Goal: Task Accomplishment & Management: Use online tool/utility

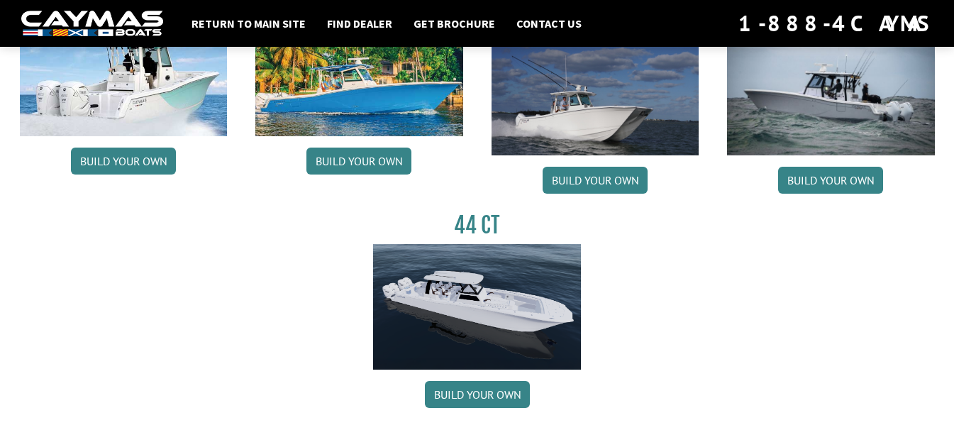
scroll to position [780, 0]
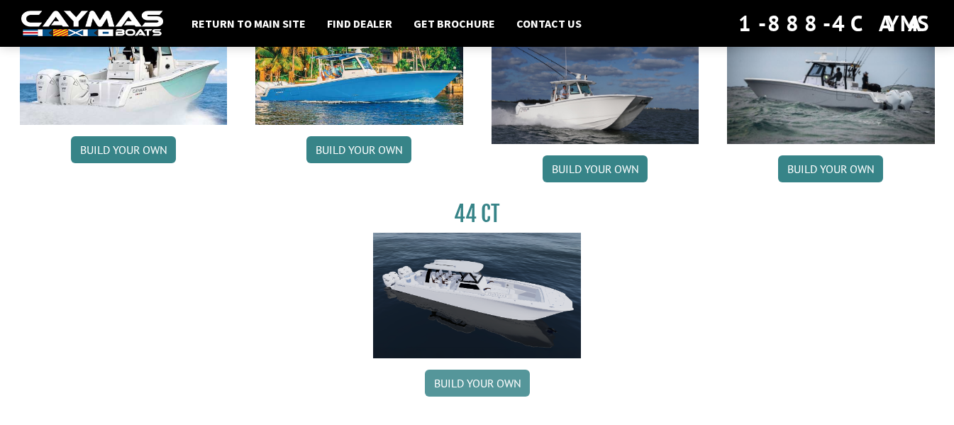
click at [474, 385] on link "Build your own" at bounding box center [477, 382] width 105 height 27
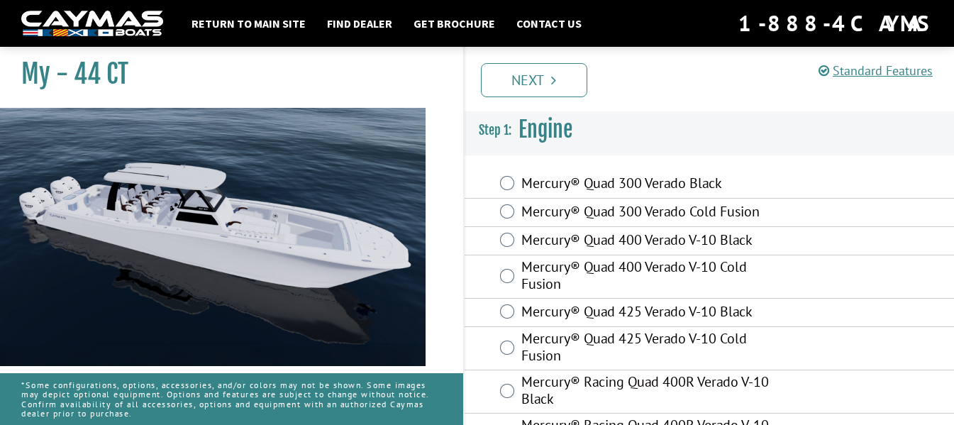
click at [614, 207] on label "Mercury® Quad 300 Verado Cold Fusion" at bounding box center [651, 213] width 260 height 21
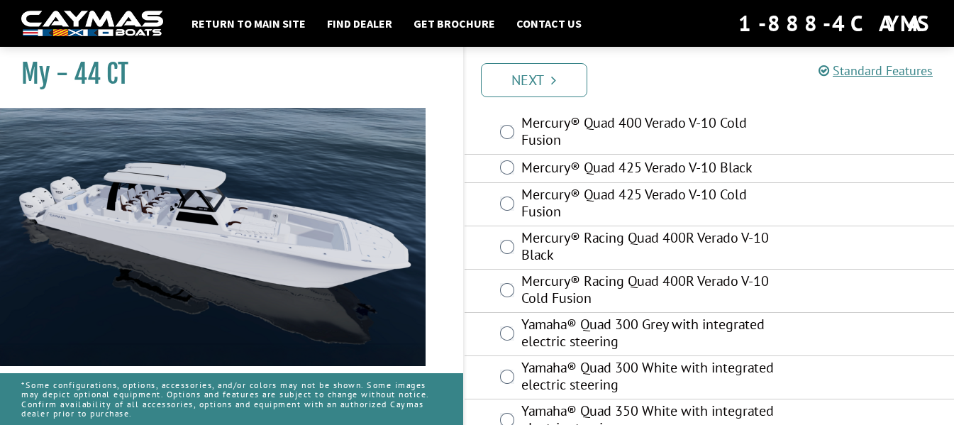
scroll to position [119, 0]
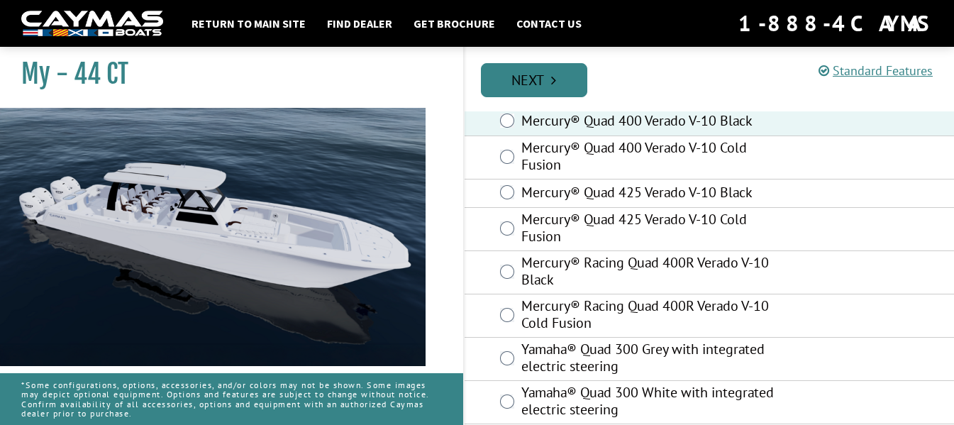
click at [514, 85] on link "Next" at bounding box center [534, 80] width 106 height 34
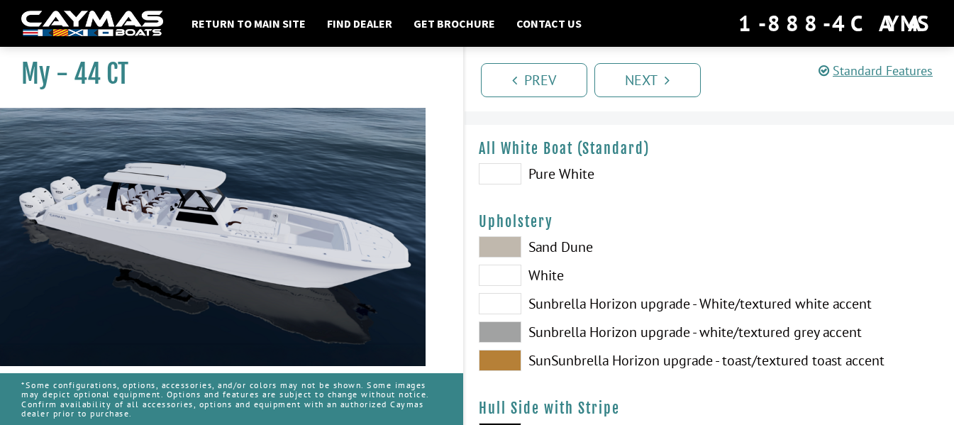
scroll to position [0, 0]
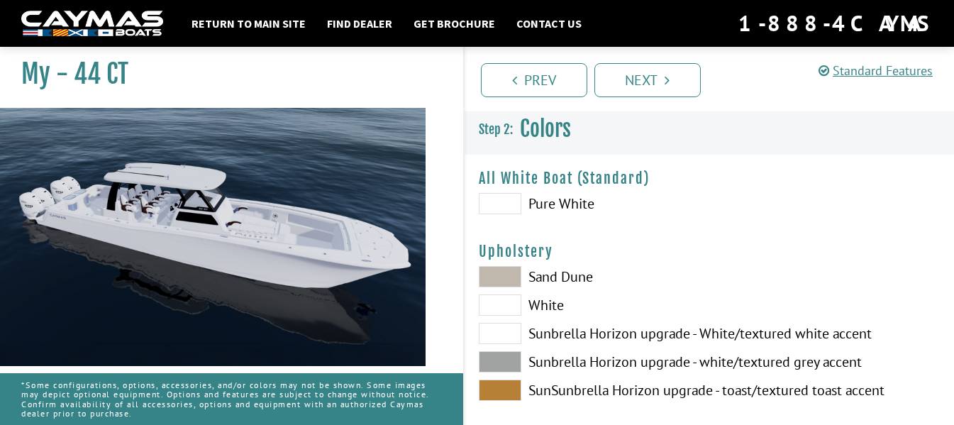
click at [498, 279] on span at bounding box center [500, 276] width 43 height 21
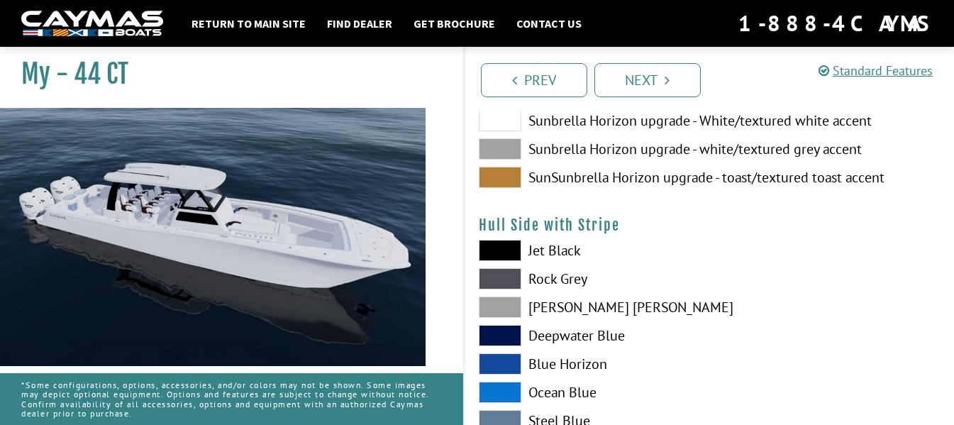
scroll to position [284, 0]
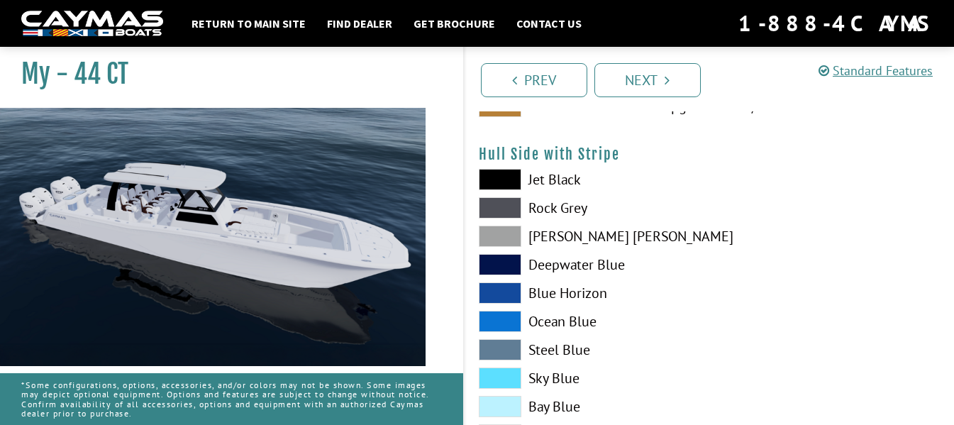
click at [489, 174] on span at bounding box center [500, 179] width 43 height 21
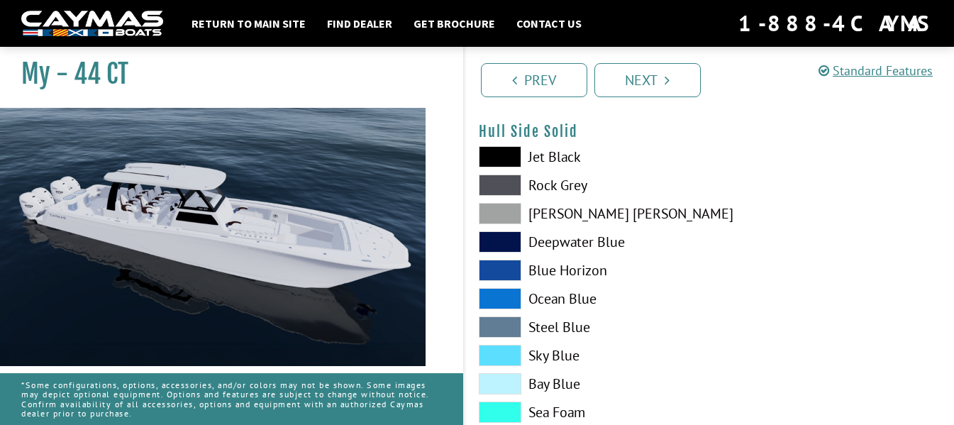
scroll to position [638, 0]
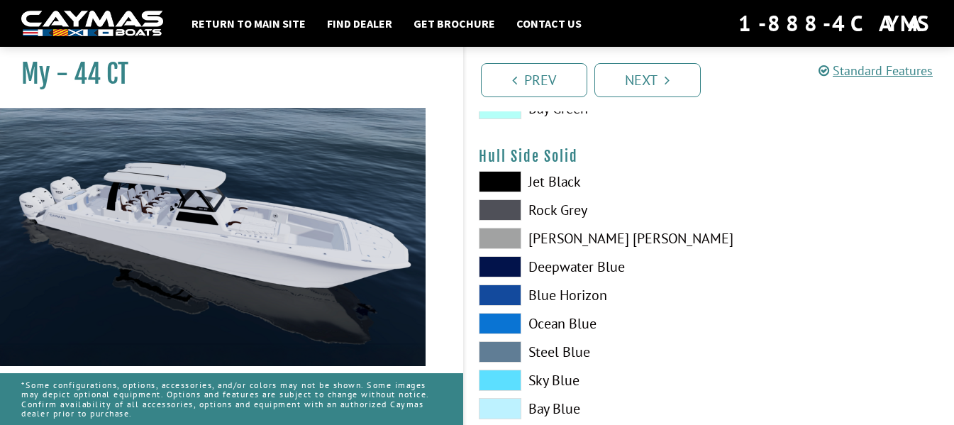
click at [510, 294] on span at bounding box center [500, 294] width 43 height 21
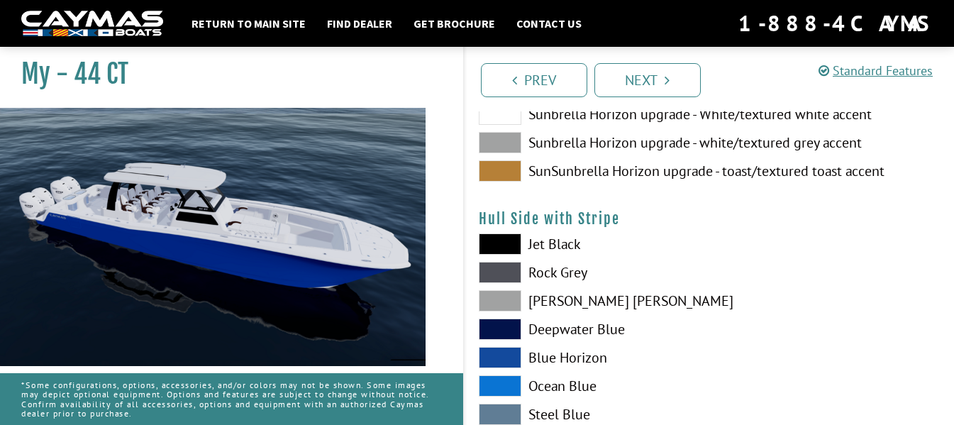
scroll to position [142, 0]
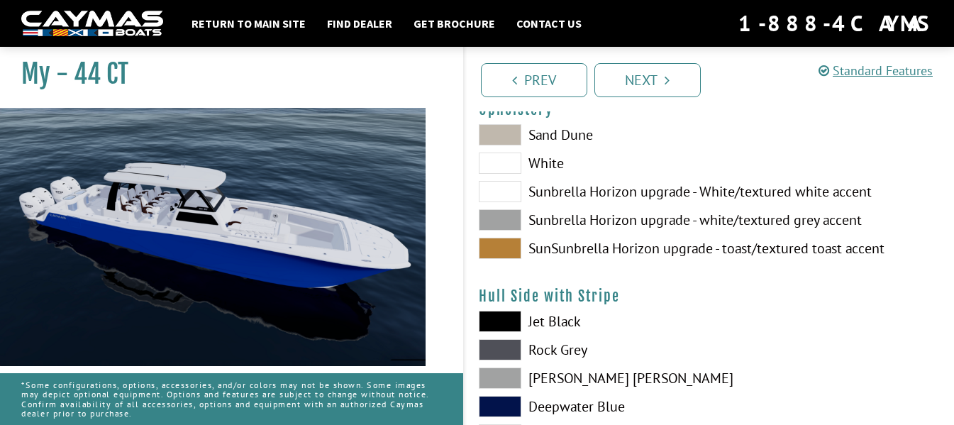
click at [506, 237] on div "Sand Dune White Sunbrella Horizon upgrade - White/textured white accent Sunbrel…" at bounding box center [586, 195] width 245 height 142
click at [504, 250] on span at bounding box center [500, 248] width 43 height 21
click at [503, 135] on span at bounding box center [500, 134] width 43 height 21
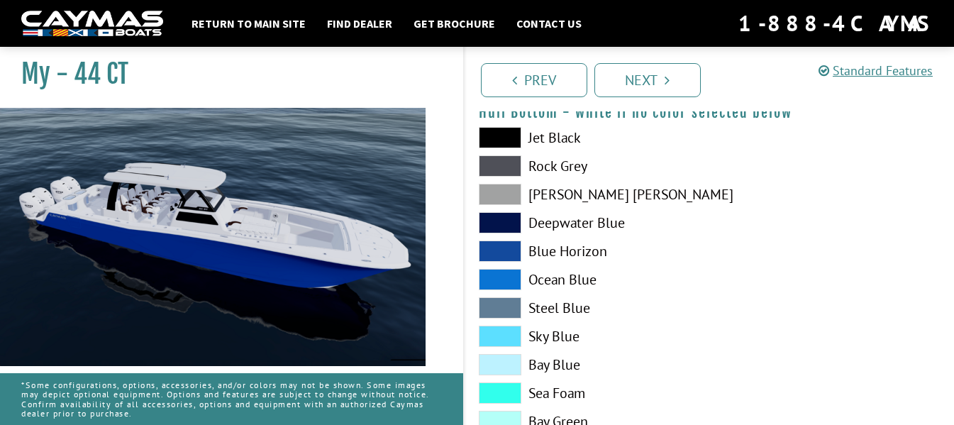
scroll to position [1064, 0]
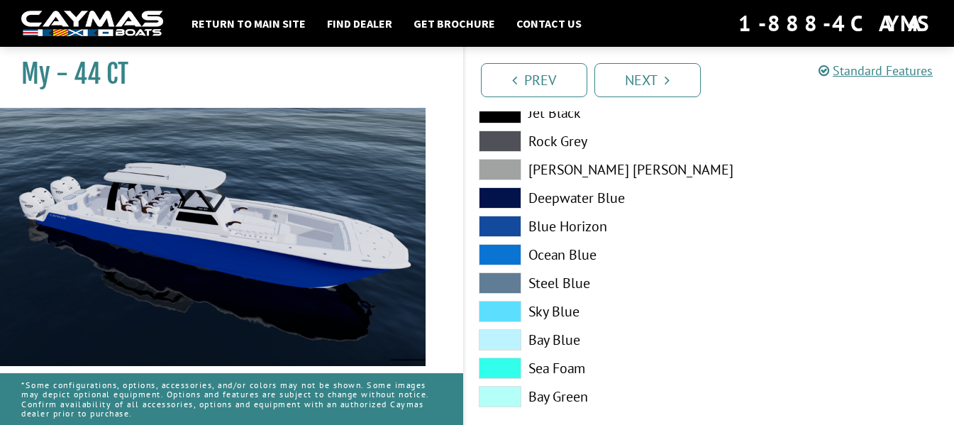
click at [504, 252] on span at bounding box center [500, 254] width 43 height 21
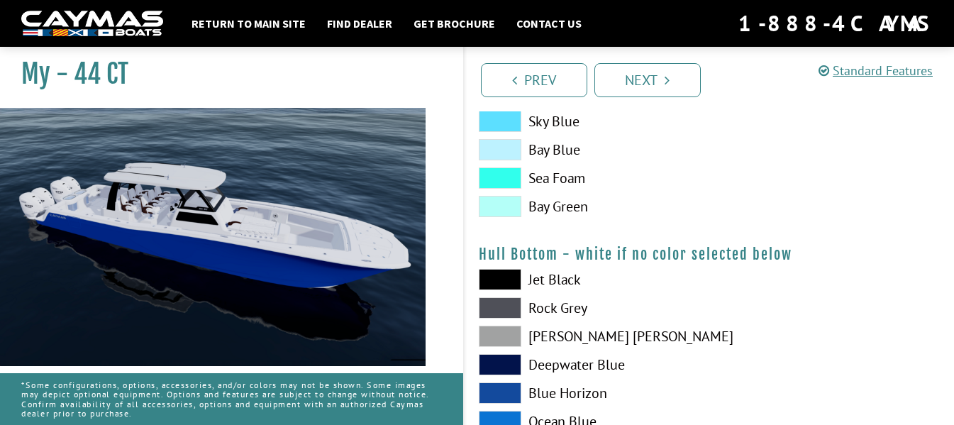
scroll to position [922, 0]
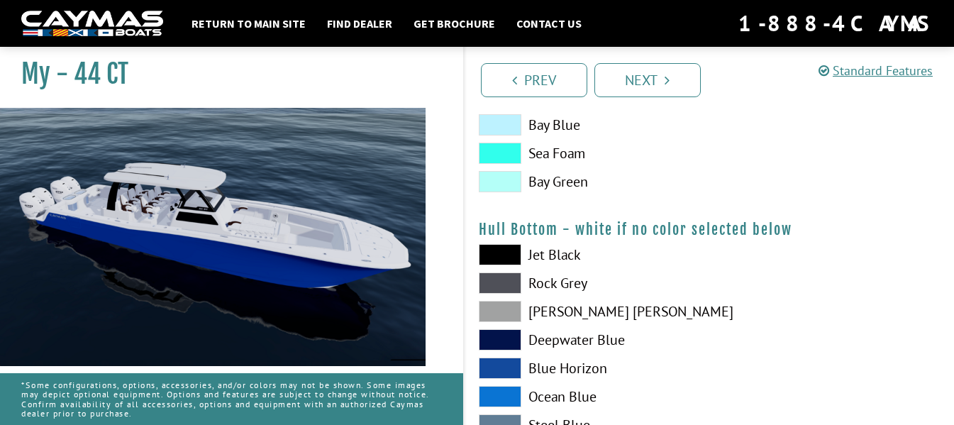
click at [513, 353] on div "Jet Black Rock Grey Dove Gray Deepwater Blue Blue Horizon Ocean Blue" at bounding box center [586, 400] width 245 height 312
click at [501, 362] on span at bounding box center [500, 367] width 43 height 21
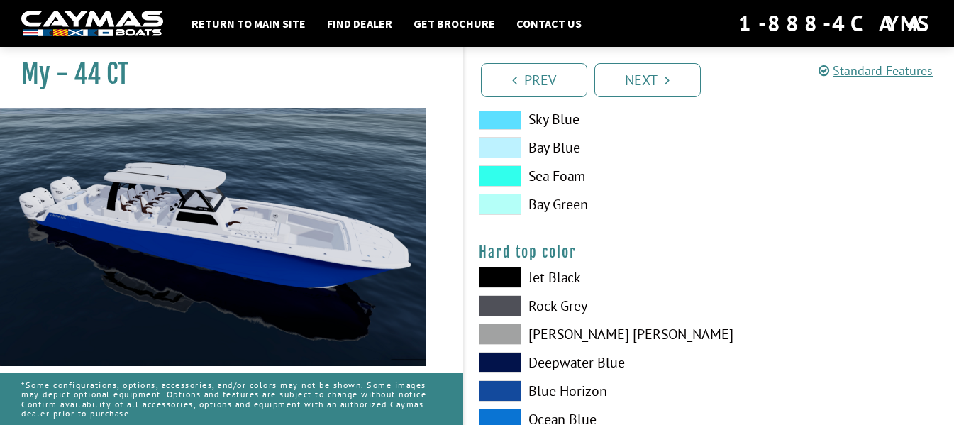
scroll to position [1276, 0]
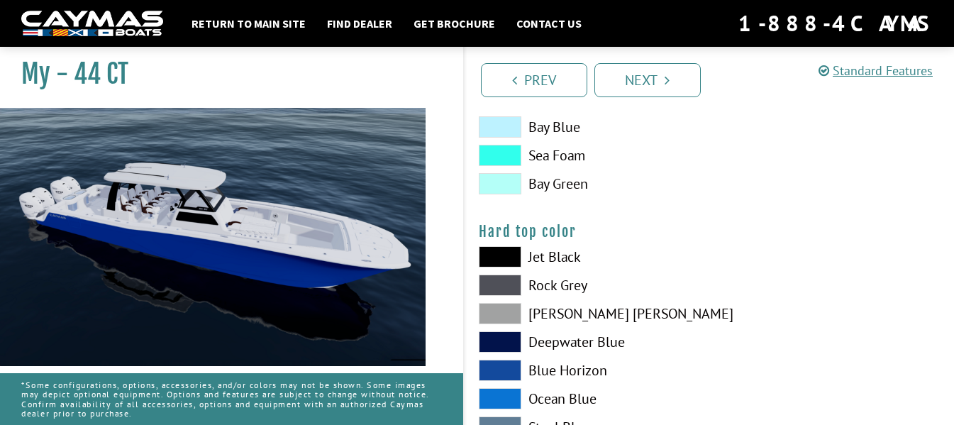
click at [494, 399] on span at bounding box center [500, 398] width 43 height 21
click at [498, 374] on span at bounding box center [500, 370] width 43 height 21
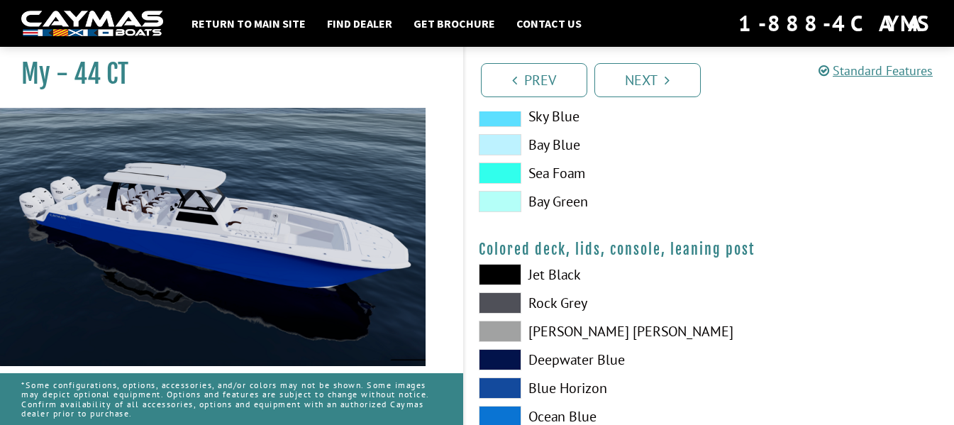
scroll to position [1631, 0]
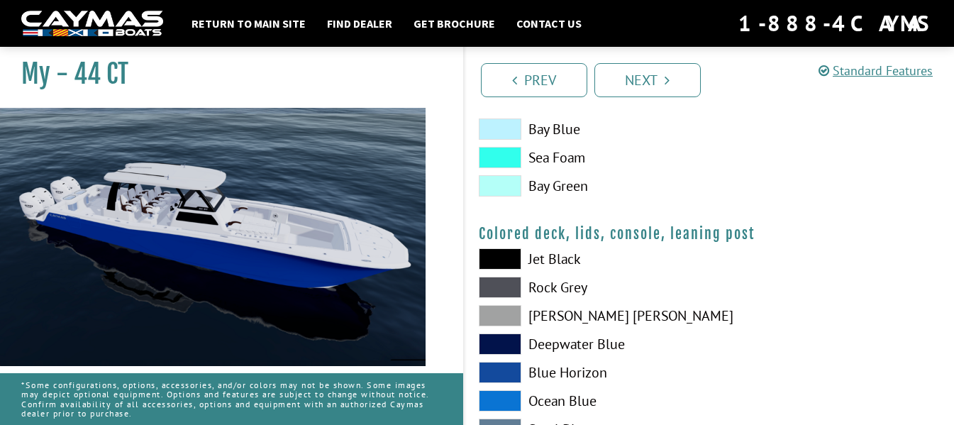
click at [509, 254] on span at bounding box center [500, 258] width 43 height 21
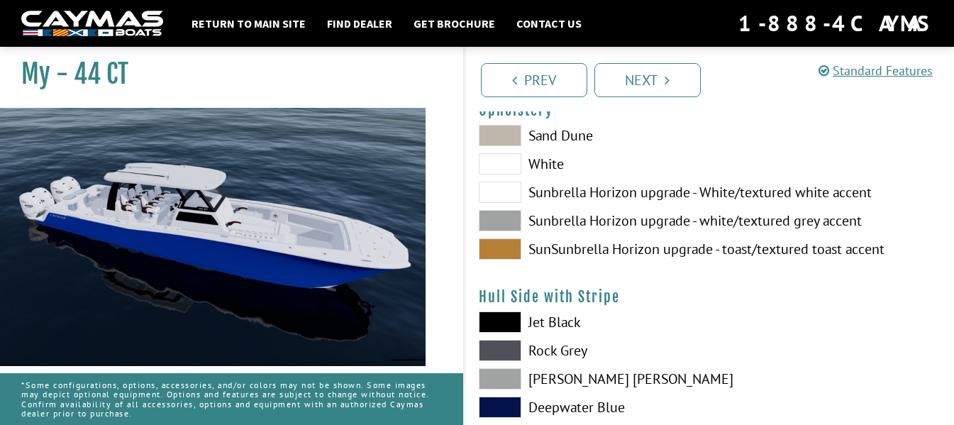
scroll to position [71, 0]
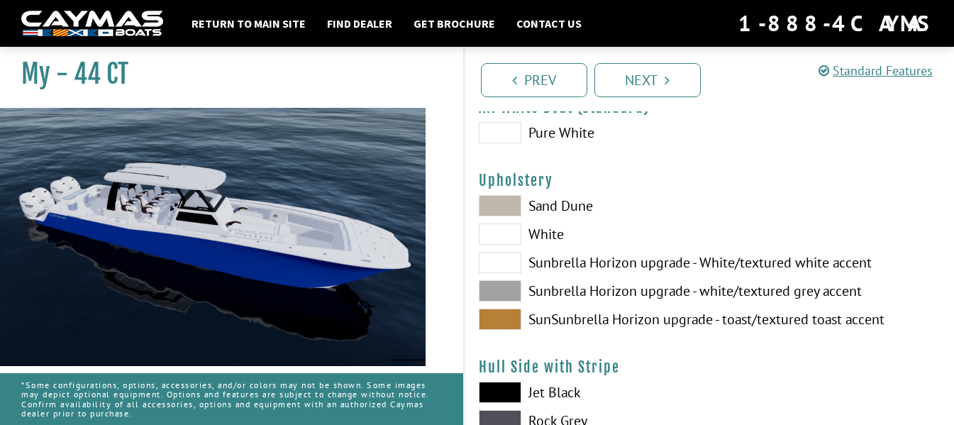
click at [503, 296] on span at bounding box center [500, 290] width 43 height 21
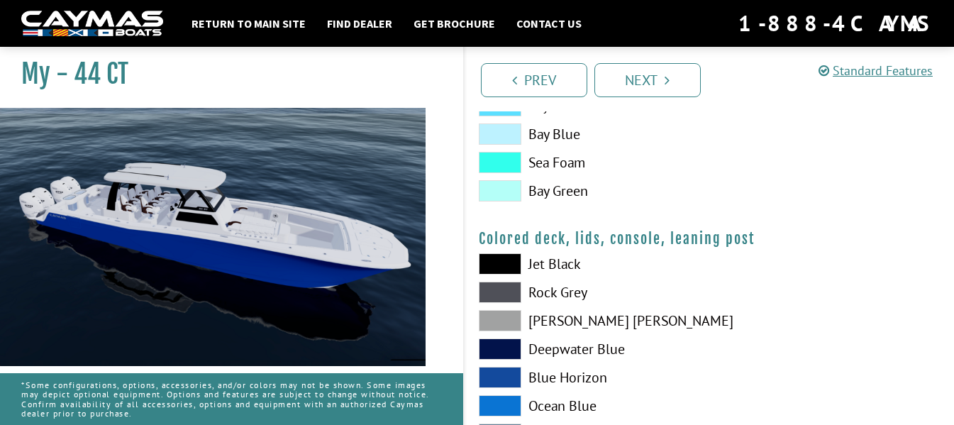
scroll to position [1631, 0]
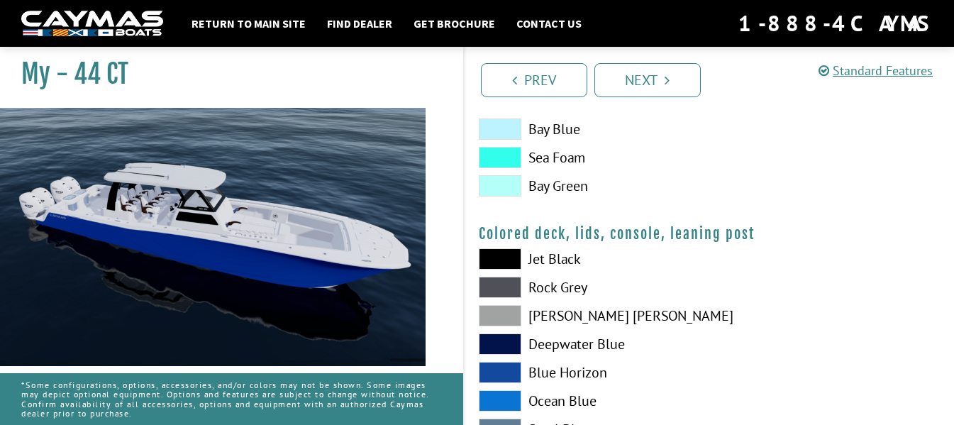
click at [497, 311] on span at bounding box center [500, 315] width 43 height 21
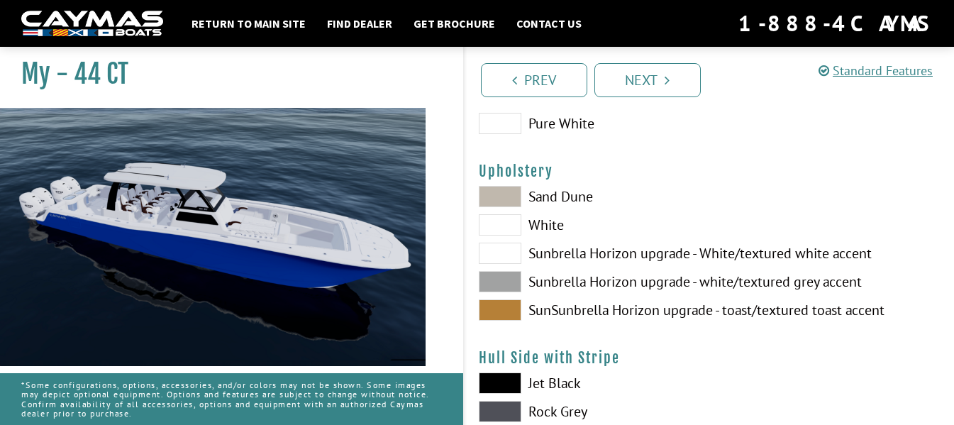
scroll to position [0, 0]
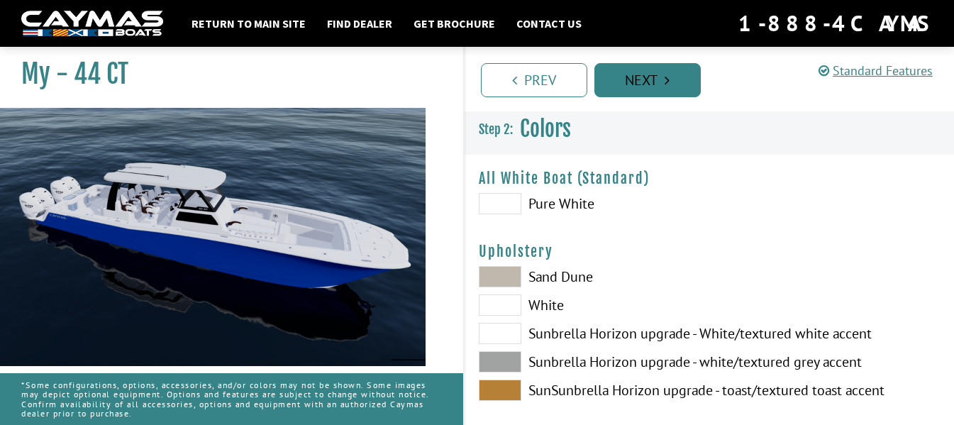
click at [668, 77] on icon "Pagination" at bounding box center [666, 80] width 5 height 14
